Goal: Transaction & Acquisition: Obtain resource

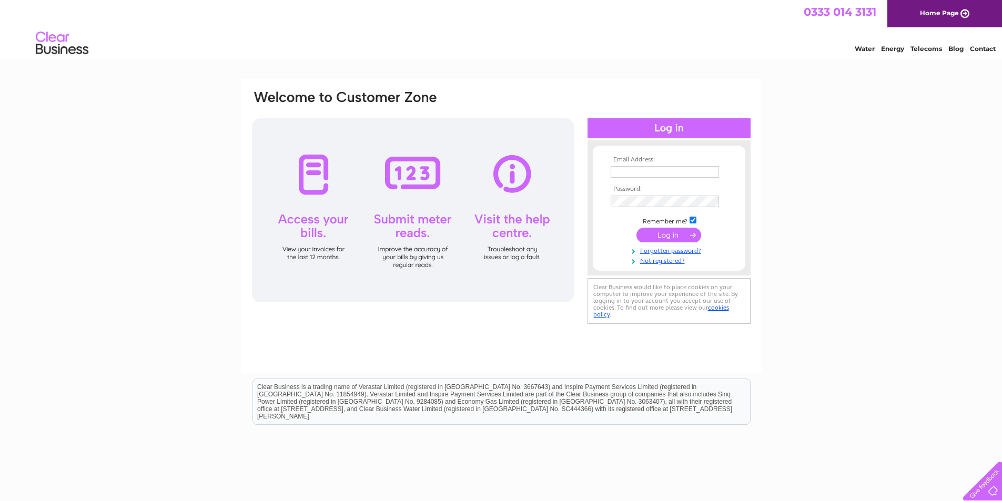
type input "elainep@npi-solutions.com"
click at [696, 233] on input "submit" at bounding box center [668, 235] width 65 height 15
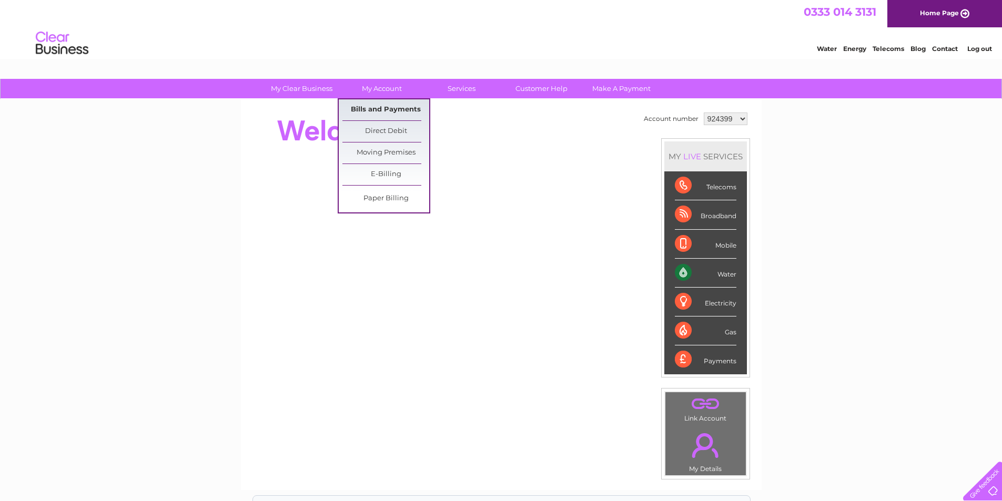
click at [397, 106] on link "Bills and Payments" at bounding box center [385, 109] width 87 height 21
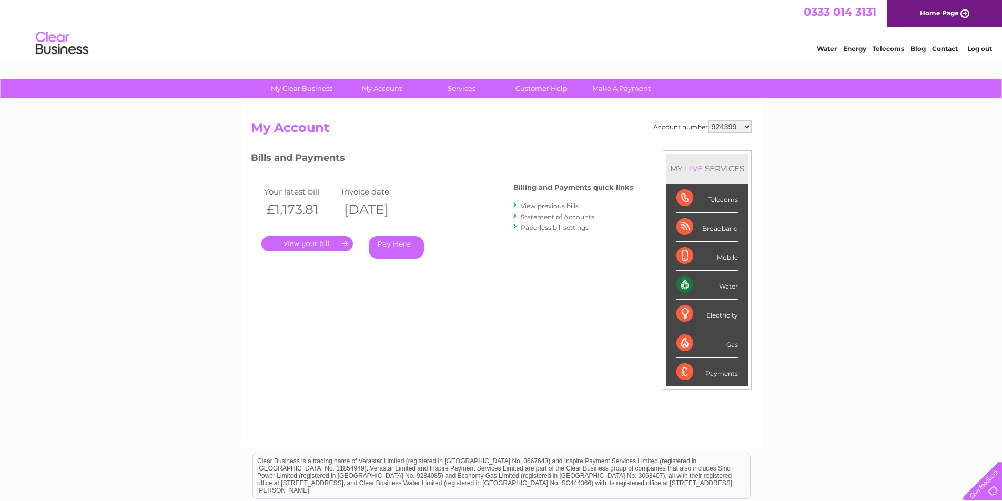
click at [317, 246] on link "." at bounding box center [307, 243] width 92 height 15
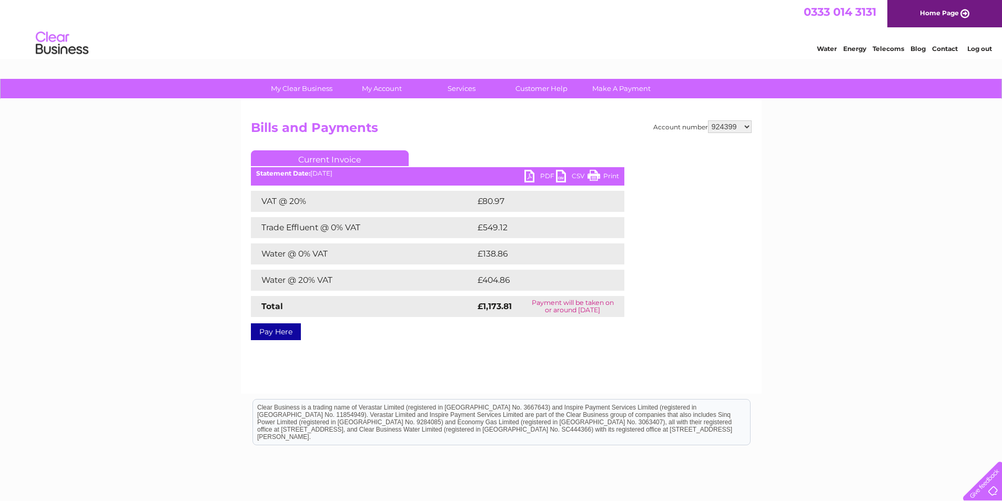
click at [550, 171] on link "PDF" at bounding box center [540, 177] width 32 height 15
click at [746, 125] on select "924399 1096622 1096625" at bounding box center [730, 126] width 44 height 13
select select "1096622"
click at [708, 120] on select "924399 1096622 1096625" at bounding box center [730, 126] width 44 height 13
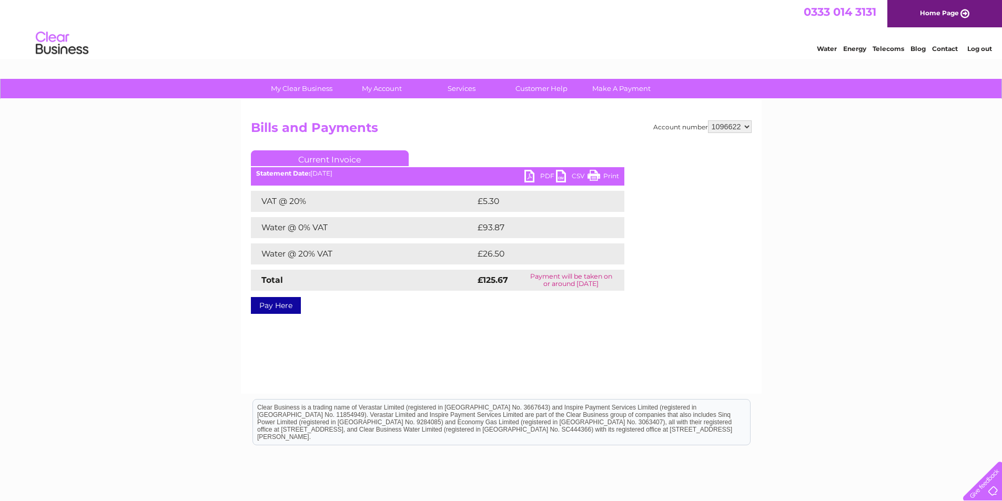
click at [539, 176] on link "PDF" at bounding box center [540, 177] width 32 height 15
click at [745, 129] on select "924399 1096622 1096625" at bounding box center [730, 126] width 44 height 13
select select "1096625"
click at [708, 120] on select "924399 1096622 1096625" at bounding box center [730, 126] width 44 height 13
click at [537, 172] on link "PDF" at bounding box center [540, 177] width 32 height 15
